Goal: Task Accomplishment & Management: Use online tool/utility

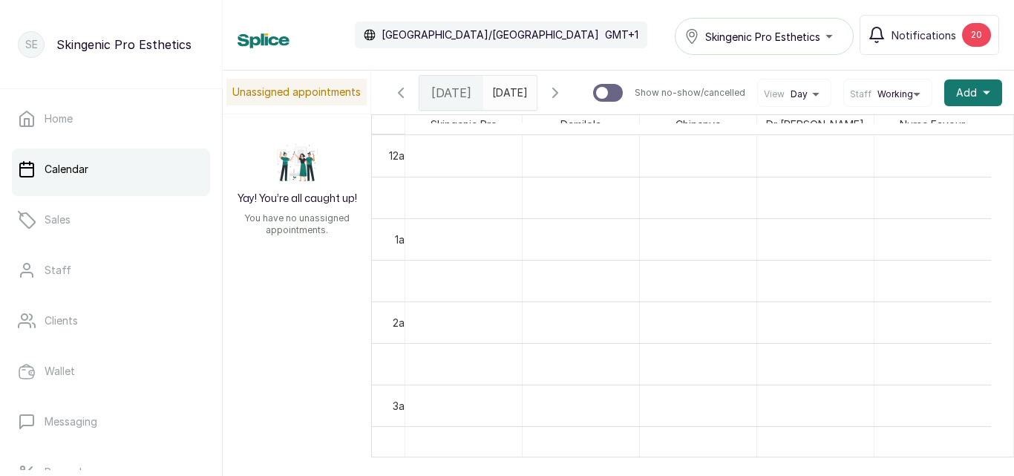
scroll to position [1121, 0]
